Goal: Navigation & Orientation: Find specific page/section

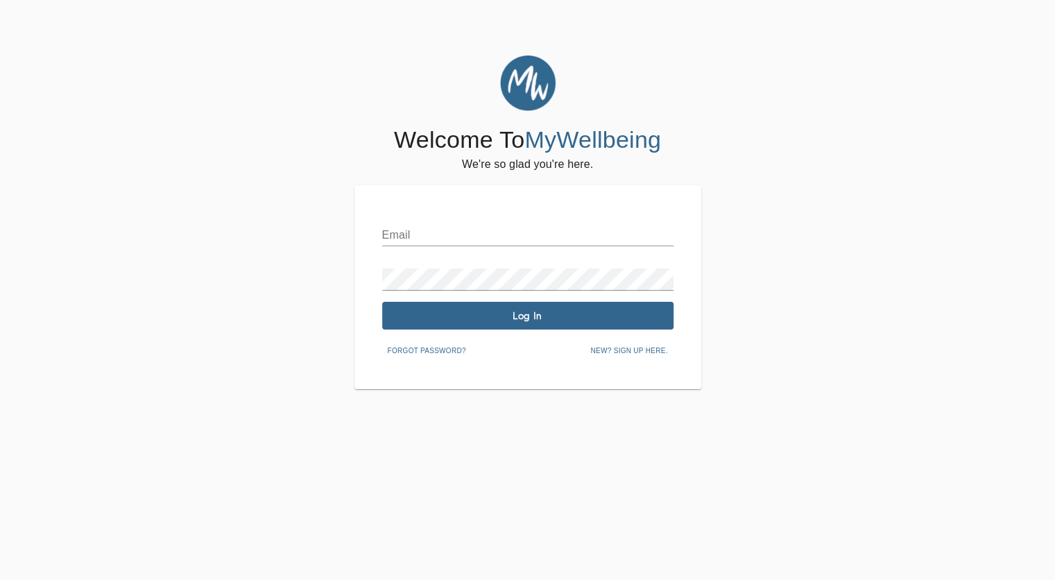
type input "[EMAIL_ADDRESS][DOMAIN_NAME]"
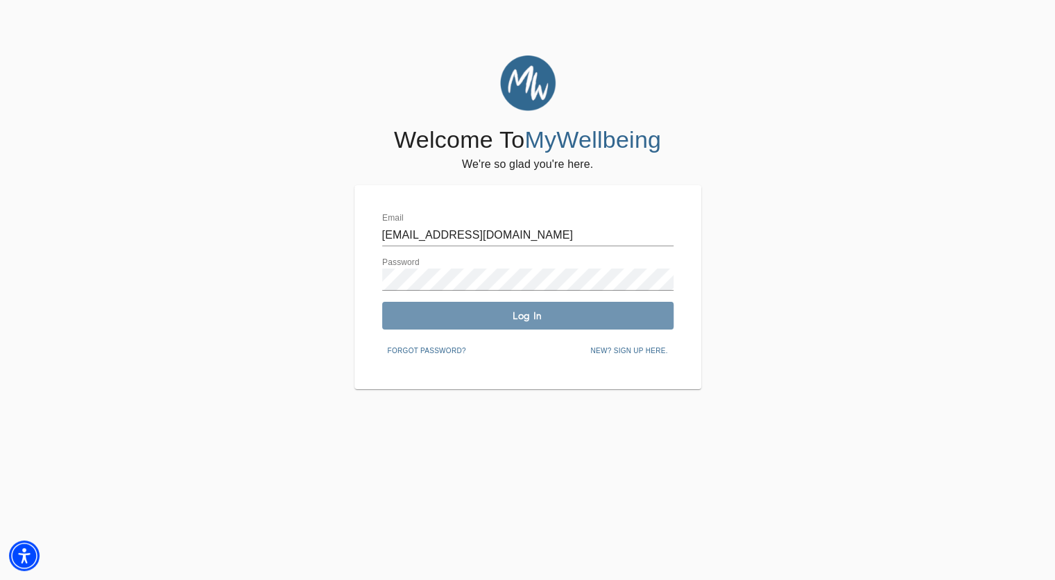
click at [397, 328] on button "Log In" at bounding box center [527, 316] width 291 height 28
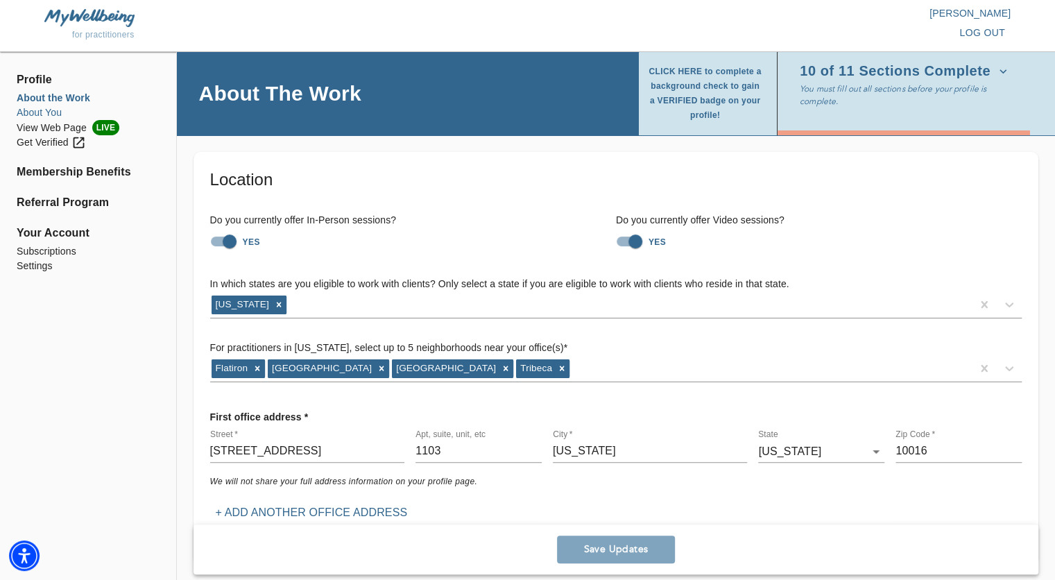
click at [40, 116] on li "About You" at bounding box center [88, 112] width 143 height 15
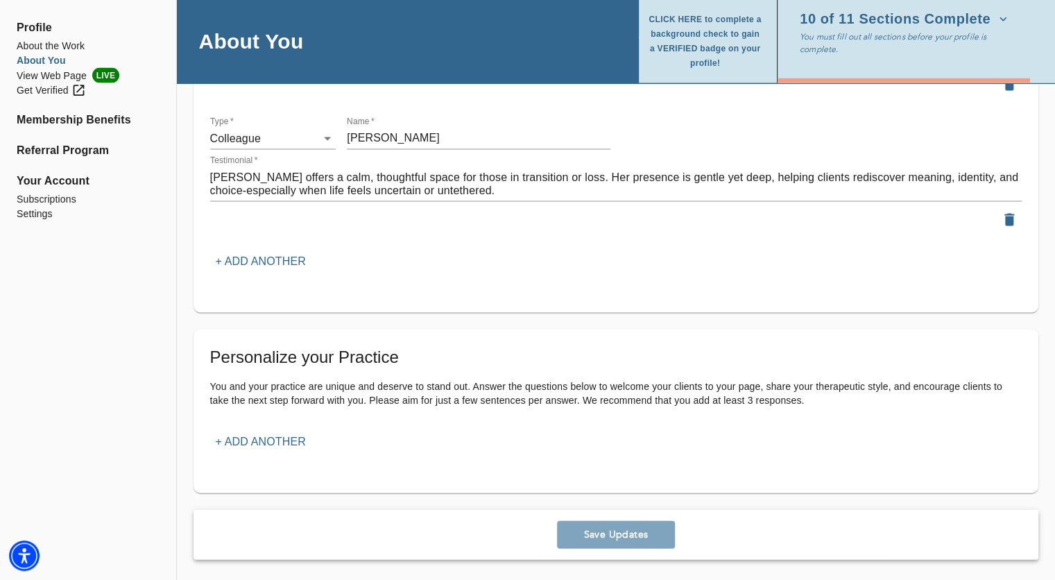
scroll to position [1597, 0]
click at [31, 151] on li "Referral Program" at bounding box center [88, 150] width 143 height 17
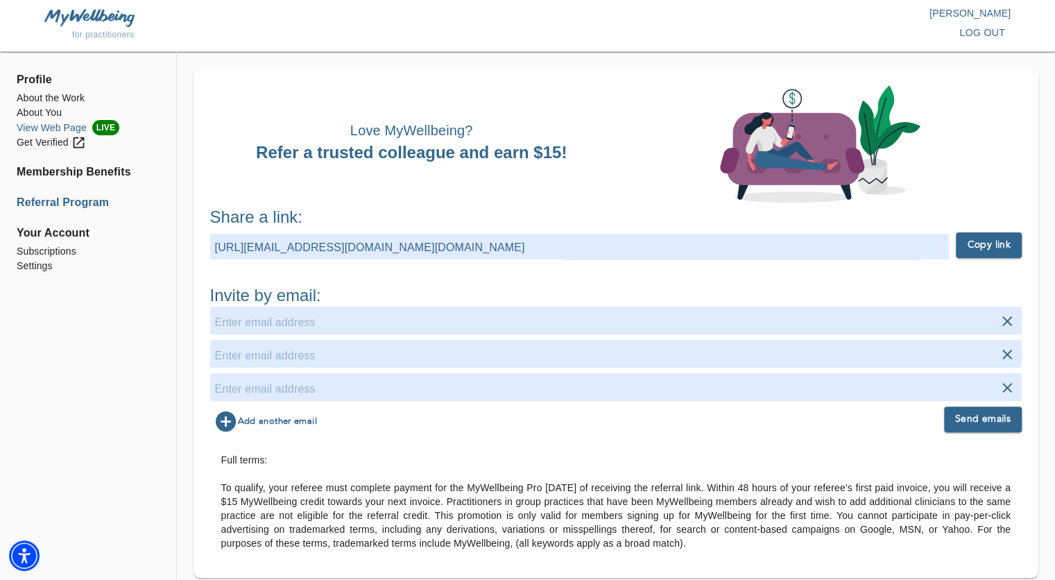
click at [60, 130] on li "View Web Page LIVE" at bounding box center [88, 127] width 143 height 15
click at [57, 114] on li "About You" at bounding box center [88, 112] width 143 height 15
